Goal: Task Accomplishment & Management: Complete application form

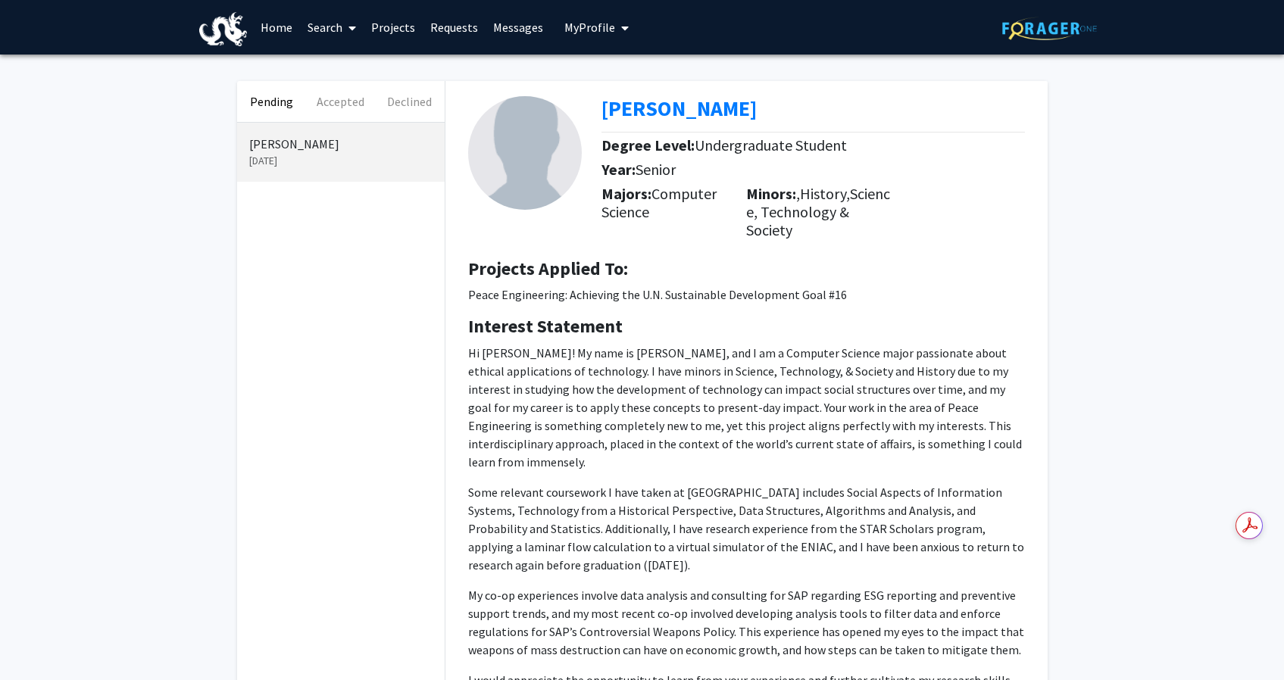
click at [328, 149] on p "[PERSON_NAME]" at bounding box center [340, 144] width 183 height 18
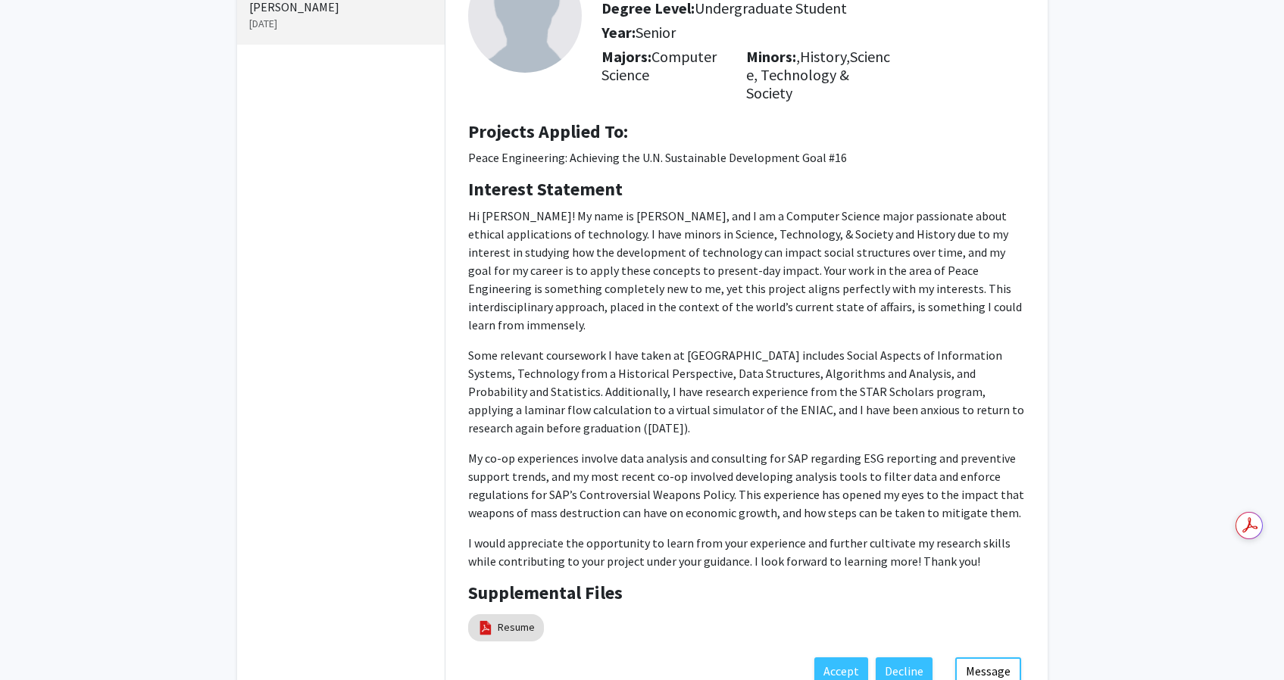
scroll to position [233, 0]
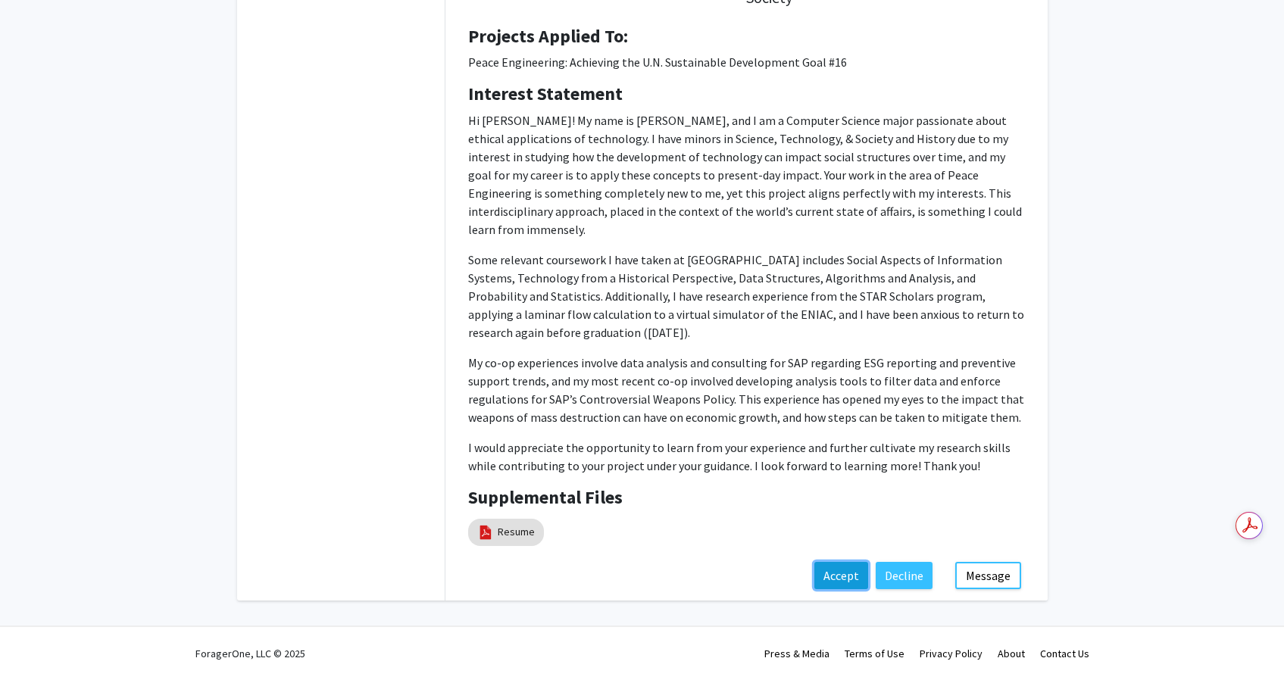
click at [845, 569] on button "Accept" at bounding box center [841, 575] width 54 height 27
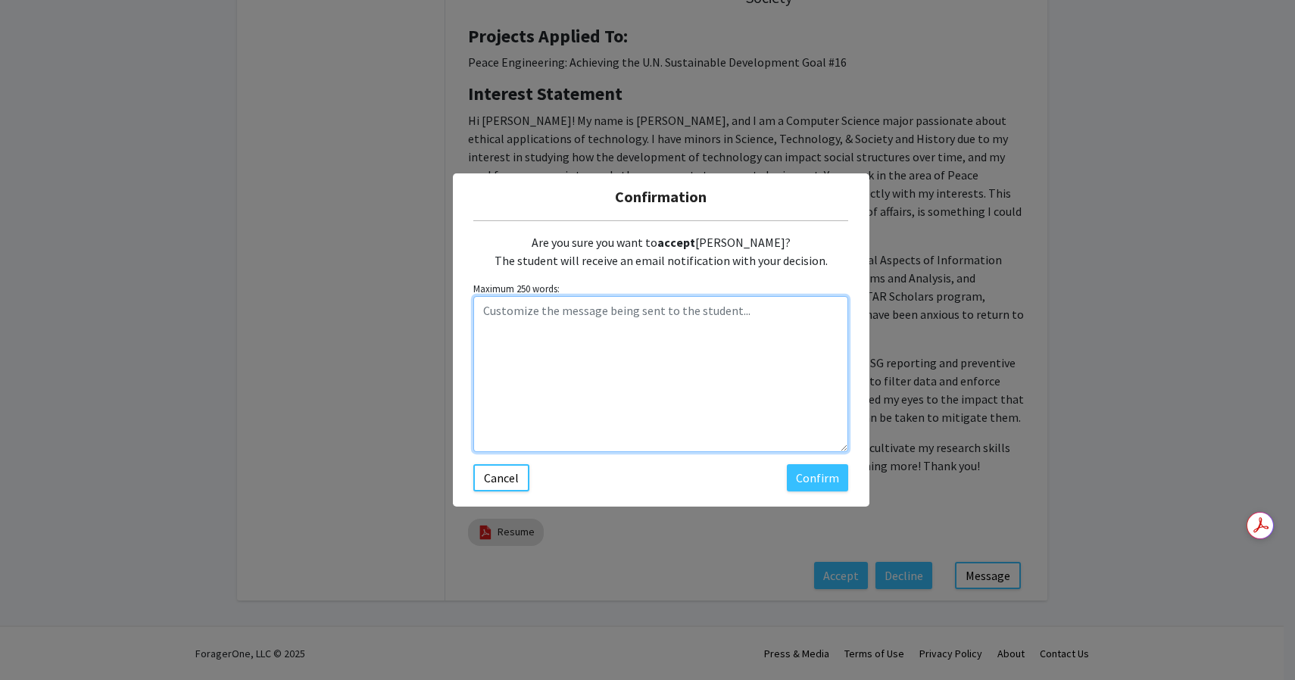
click at [630, 301] on textarea "Customize the message being sent to the student..." at bounding box center [660, 374] width 375 height 156
type textarea "G"
type textarea "I would love to have you in the class. I will include you in the zoom invite fo…"
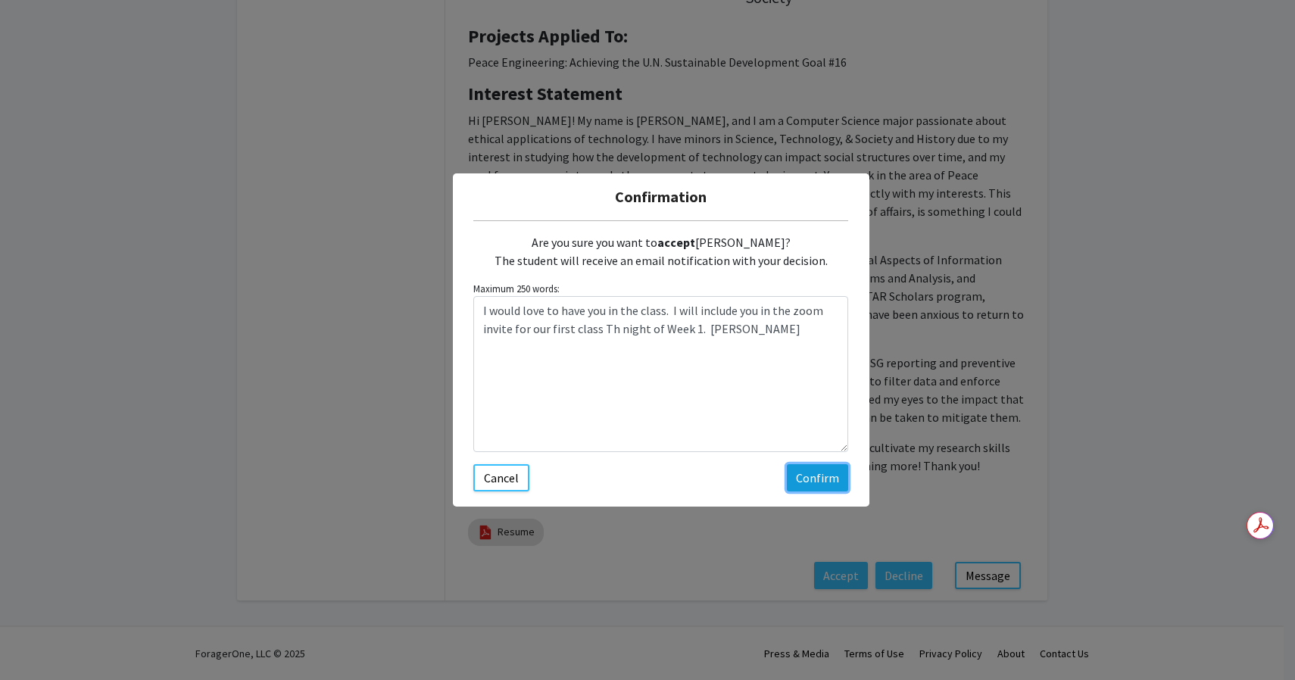
click at [824, 483] on button "Confirm" at bounding box center [817, 477] width 61 height 27
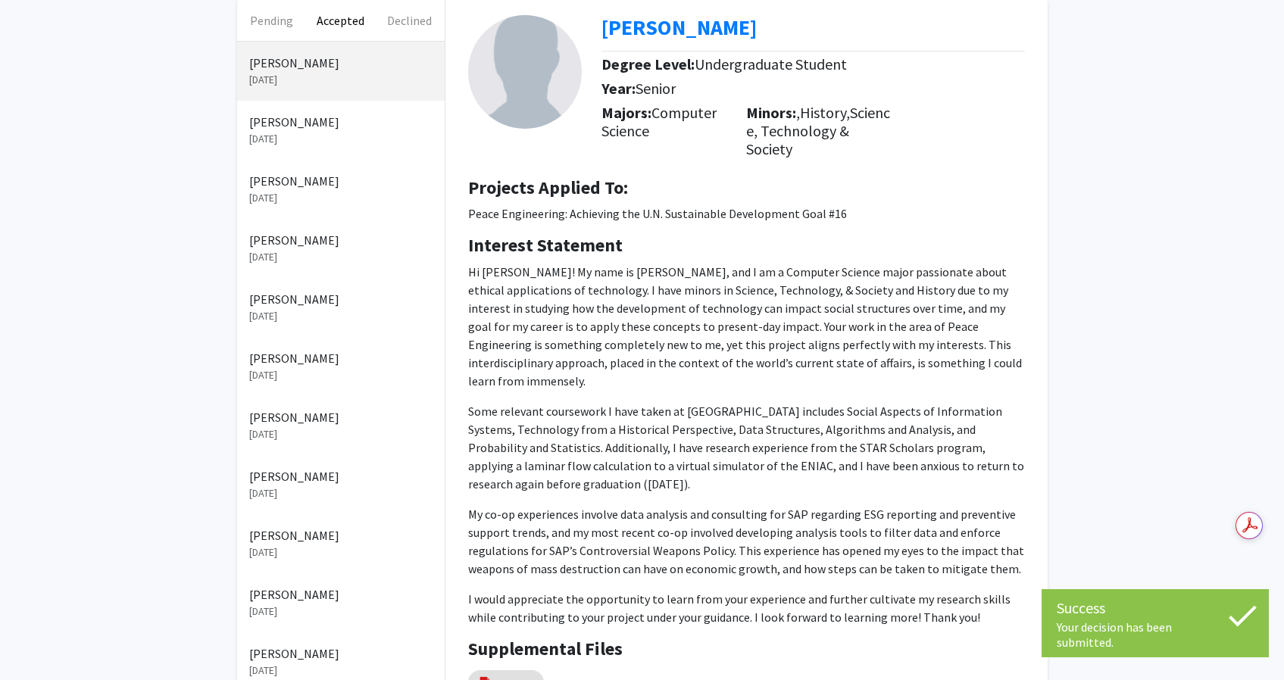
scroll to position [0, 0]
